Goal: Transaction & Acquisition: Purchase product/service

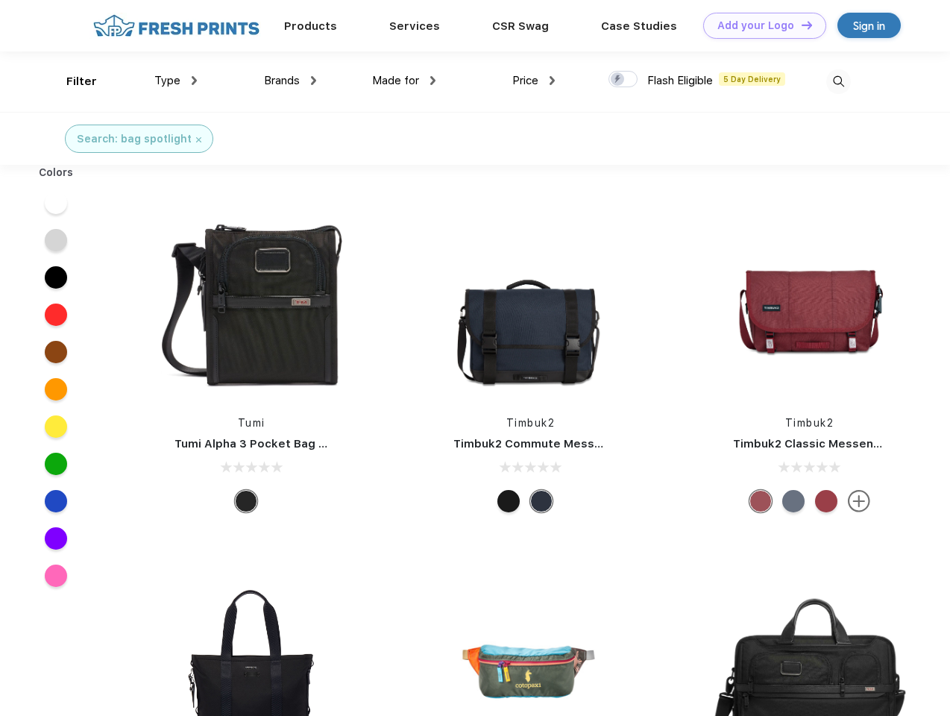
scroll to position [1, 0]
click at [759, 25] on link "Add your Logo Design Tool" at bounding box center [764, 26] width 123 height 26
click at [0, 0] on div "Design Tool" at bounding box center [0, 0] width 0 height 0
click at [800, 25] on link "Add your Logo Design Tool" at bounding box center [764, 26] width 123 height 26
click at [72, 81] on div "Filter" at bounding box center [81, 81] width 31 height 17
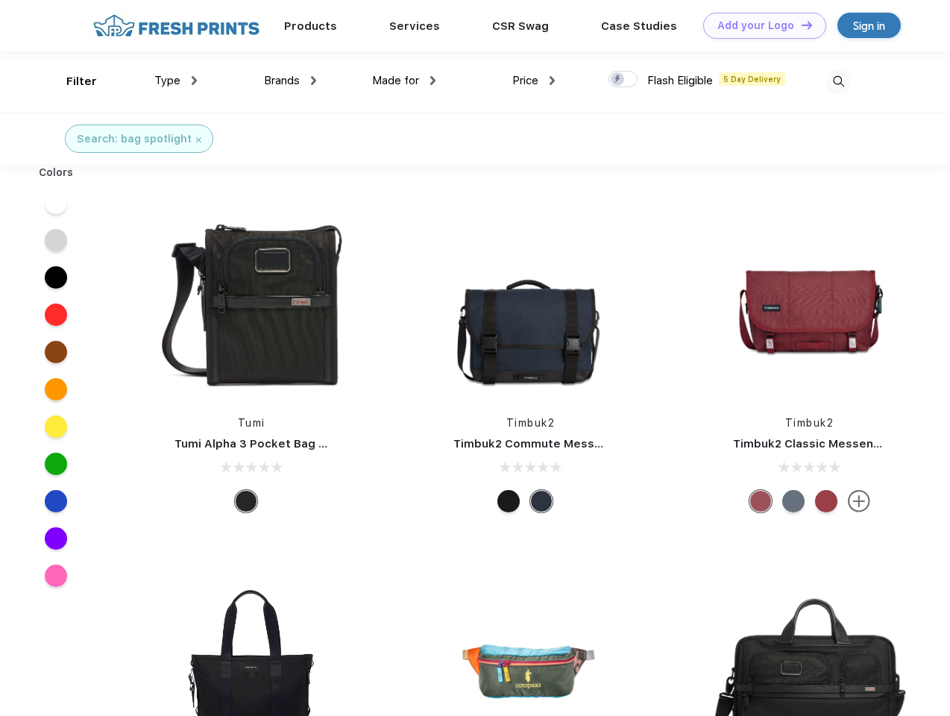
click at [176, 81] on span "Type" at bounding box center [167, 80] width 26 height 13
click at [290, 81] on span "Brands" at bounding box center [282, 80] width 36 height 13
click at [404, 81] on span "Made for" at bounding box center [395, 80] width 47 height 13
click at [534, 81] on span "Price" at bounding box center [525, 80] width 26 height 13
click at [623, 80] on div at bounding box center [622, 79] width 29 height 16
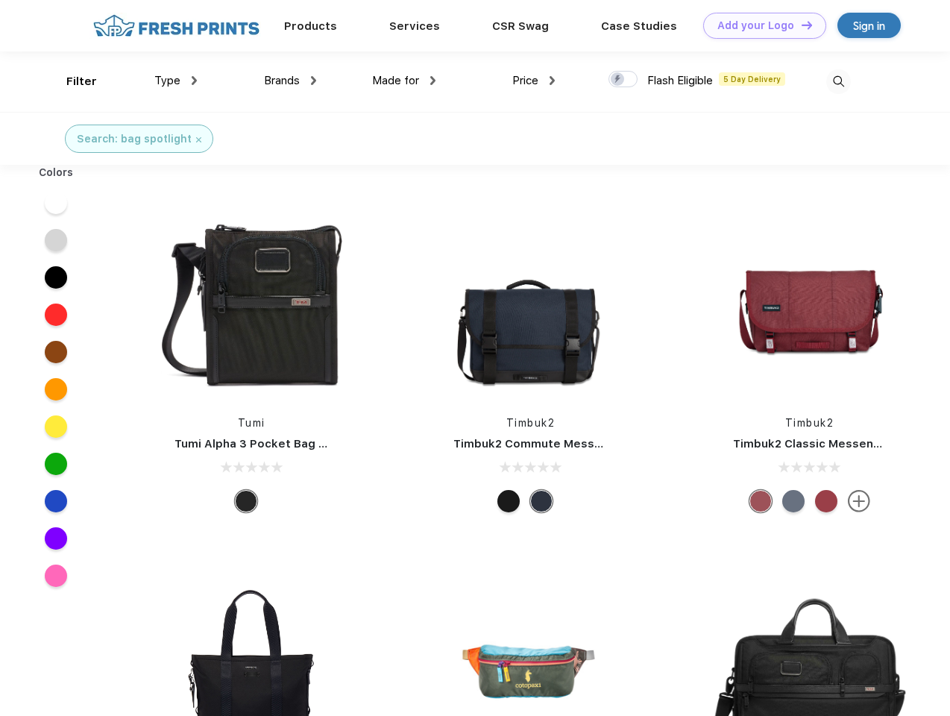
click at [618, 80] on input "checkbox" at bounding box center [613, 75] width 10 height 10
click at [838, 81] on img at bounding box center [838, 81] width 25 height 25
